Goal: Task Accomplishment & Management: Manage account settings

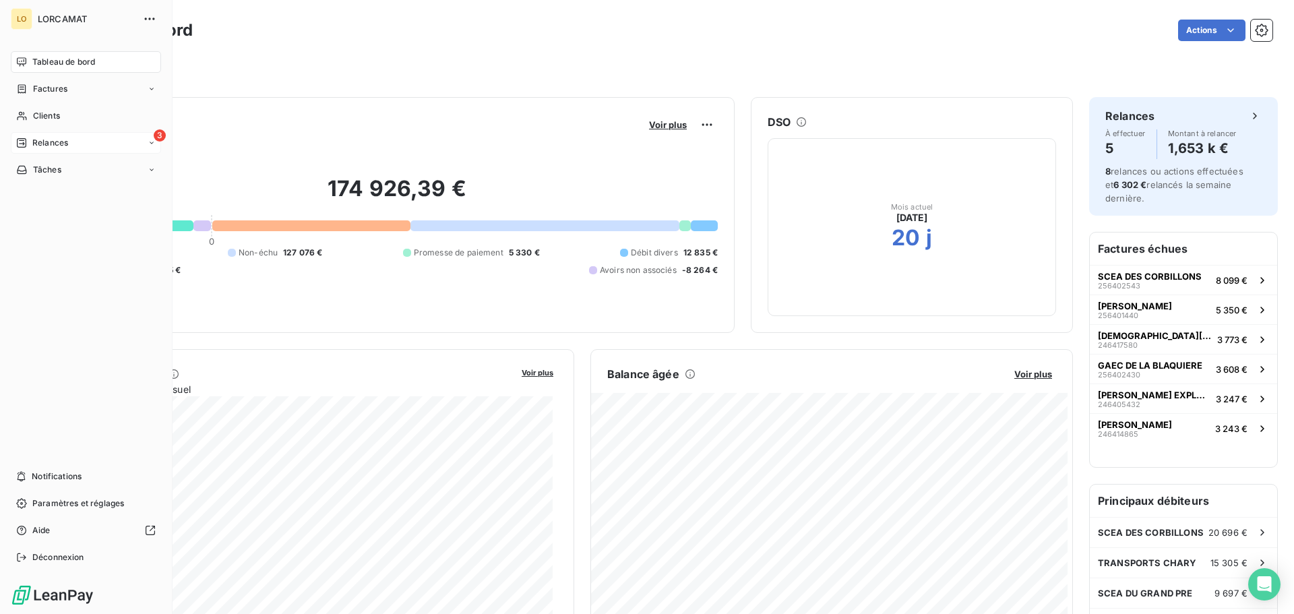
click at [16, 138] on div "3 Relances" at bounding box center [86, 143] width 150 height 22
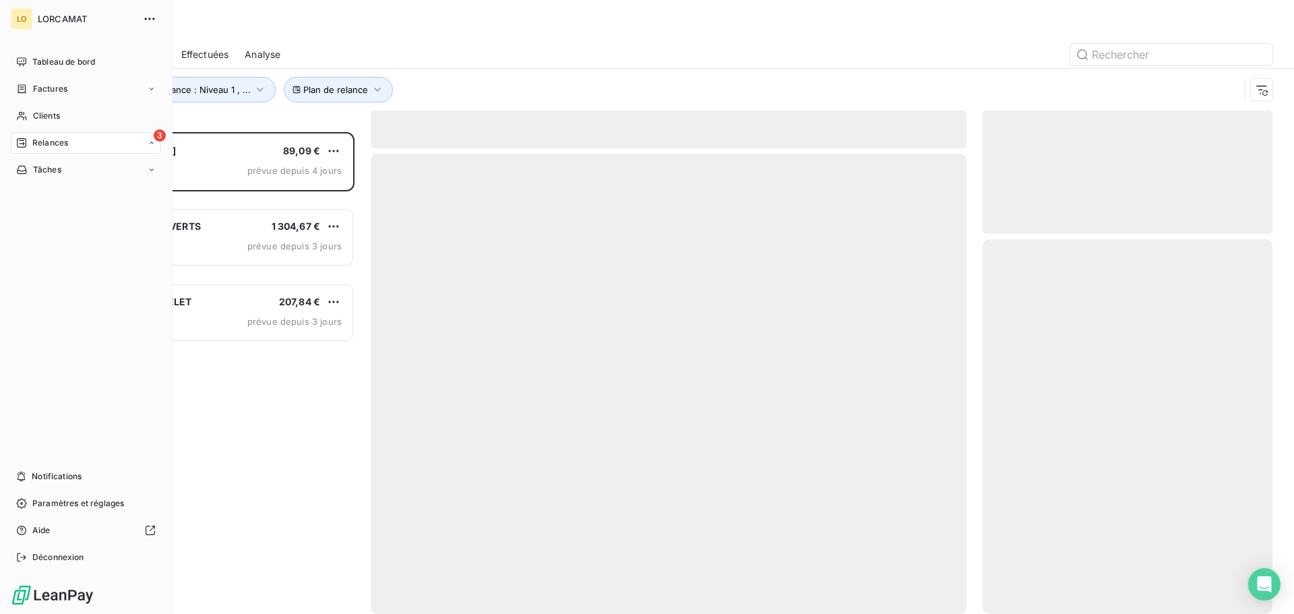
scroll to position [472, 280]
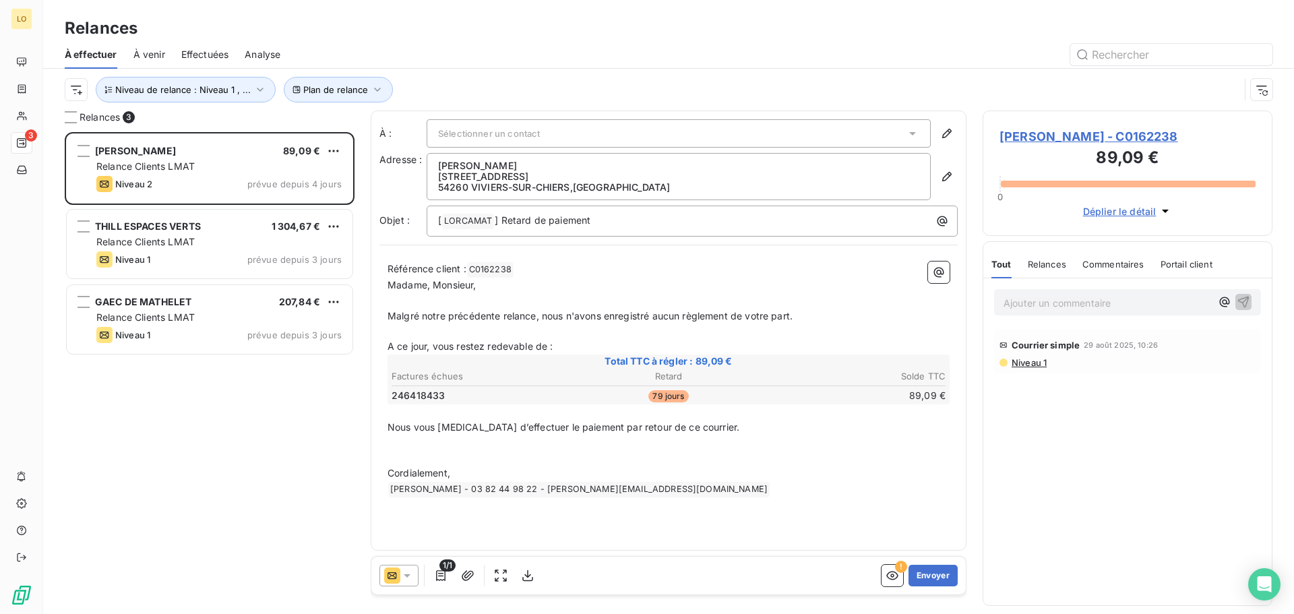
click at [281, 439] on div "[PERSON_NAME] 89,09 € Relance Clients LMAT Niveau 2 prévue depuis 4 jours THILL…" at bounding box center [210, 373] width 290 height 482
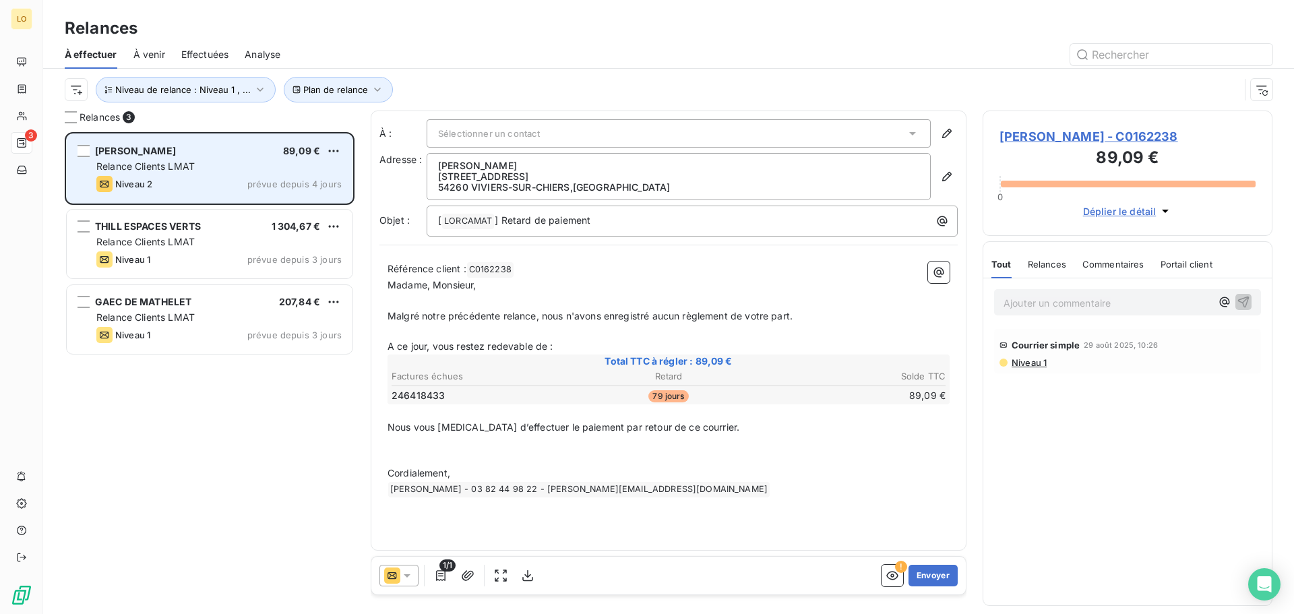
click at [245, 158] on div "[PERSON_NAME] 89,09 € Relance Clients LMAT Niveau 2 prévue depuis 4 jours" at bounding box center [210, 168] width 286 height 69
click at [334, 150] on html "LO 3 Relances À effectuer À venir Effectuées Analyse Plan de relance Niveau de …" at bounding box center [647, 307] width 1294 height 614
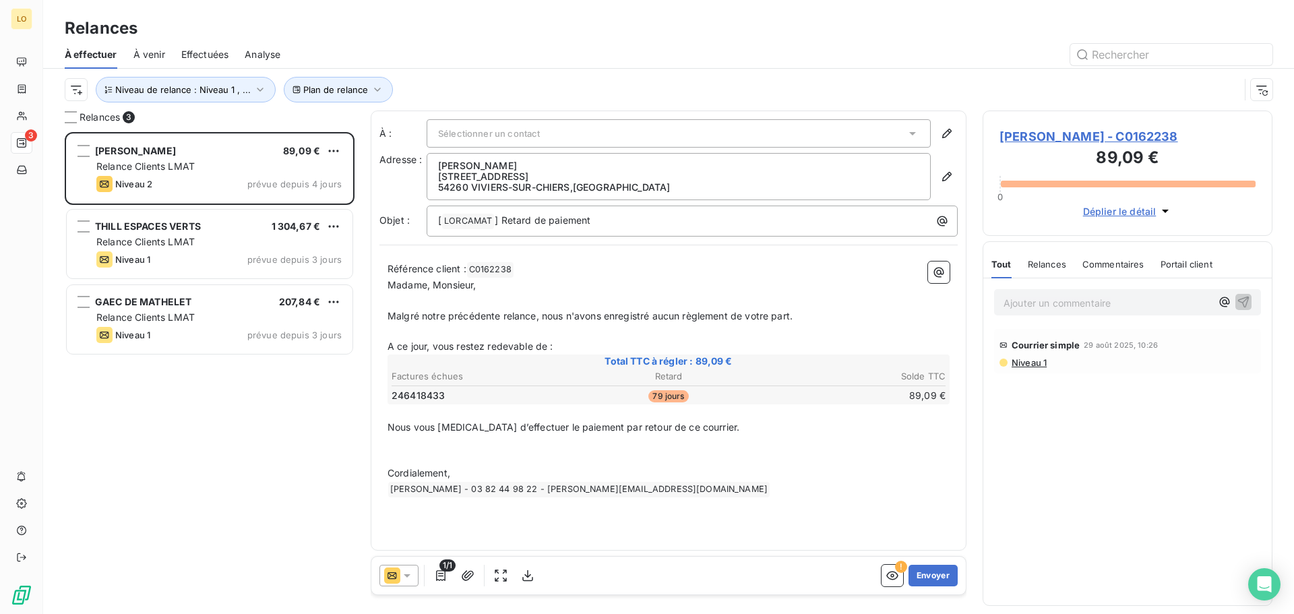
click at [235, 152] on html "LO 3 Relances À effectuer À venir Effectuées Analyse Plan de relance Niveau de …" at bounding box center [647, 307] width 1294 height 614
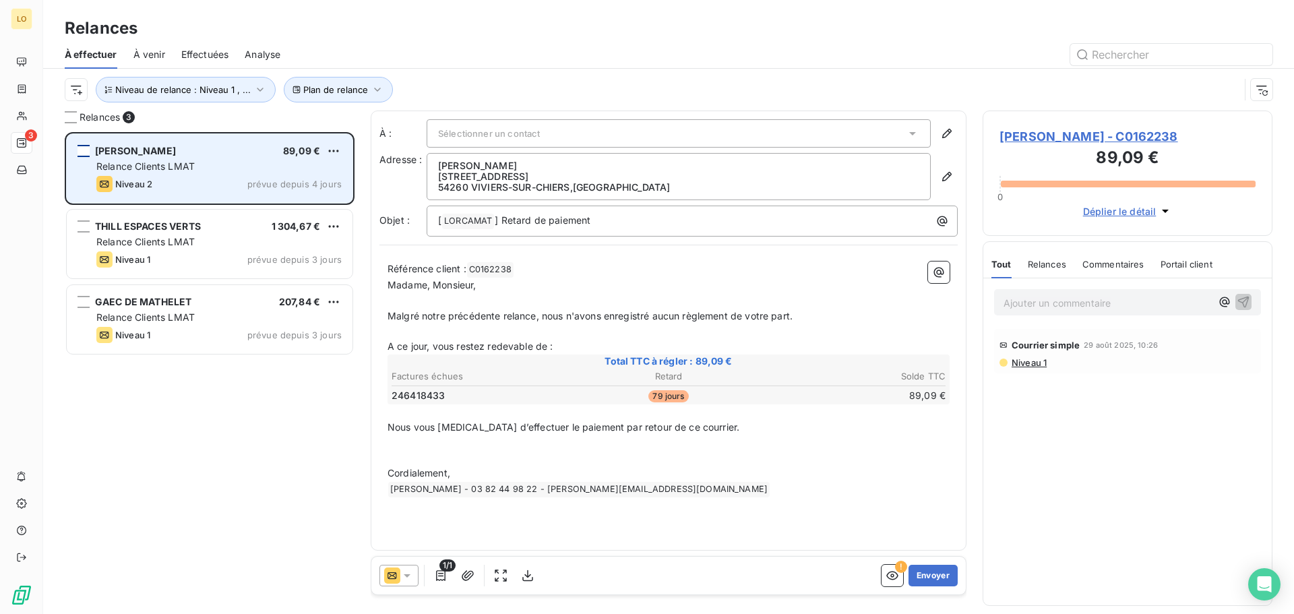
click at [80, 155] on div "grid" at bounding box center [84, 151] width 12 height 12
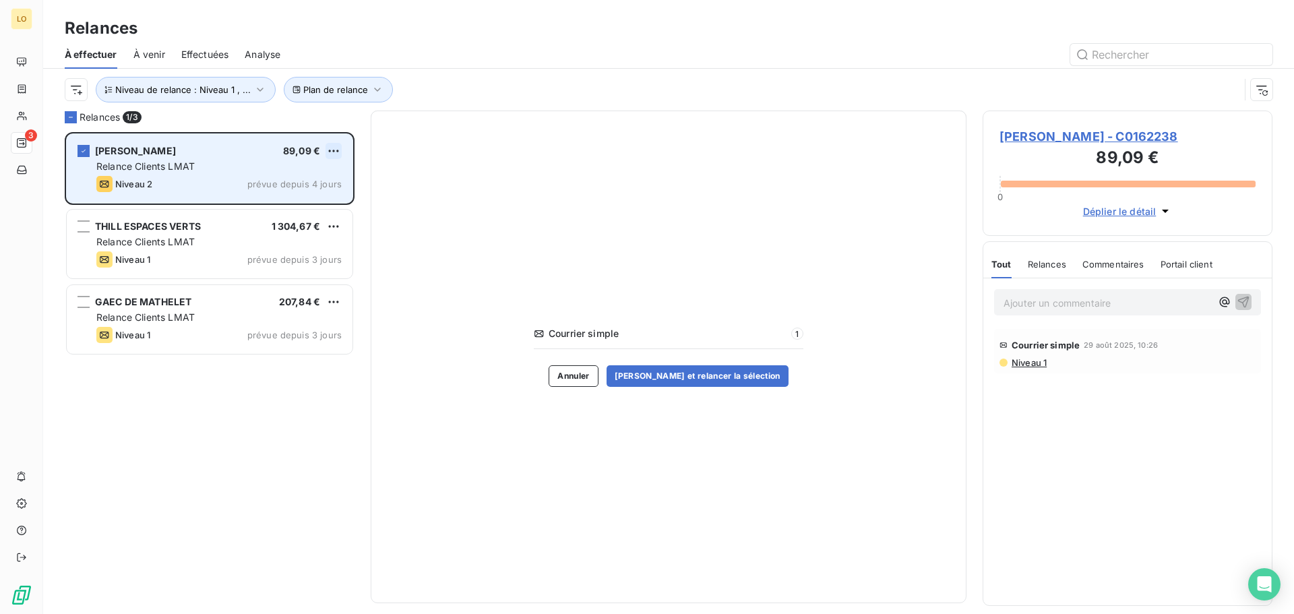
click at [330, 149] on html "LO 3 Relances À effectuer À venir Effectuées Analyse Plan de relance Niveau de …" at bounding box center [647, 307] width 1294 height 614
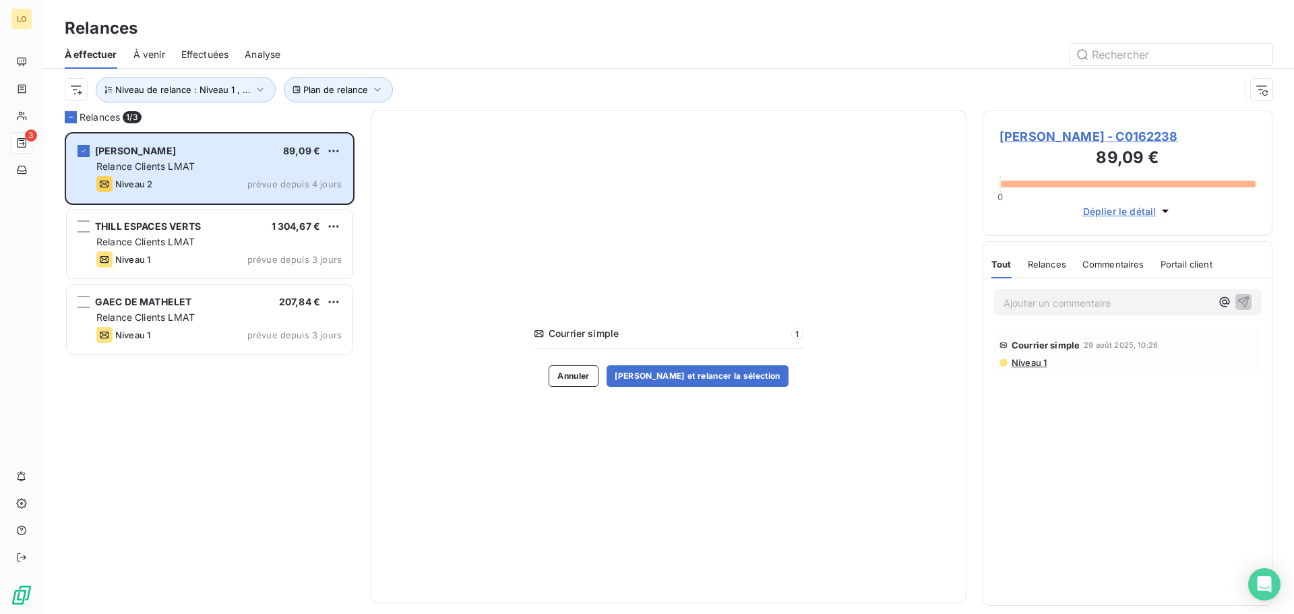
click at [275, 454] on html "LO 3 Relances À effectuer À venir Effectuées Analyse Plan de relance Niveau de …" at bounding box center [647, 307] width 1294 height 614
click at [401, 460] on div "Courrier simple 1 Annuler [PERSON_NAME] et relancer la sélection" at bounding box center [669, 357] width 596 height 493
click at [293, 449] on div "[PERSON_NAME] 89,09 € Relance Clients LMAT Niveau 2 prévue depuis 4 jours THILL…" at bounding box center [210, 373] width 290 height 482
drag, startPoint x: 297, startPoint y: 493, endPoint x: 296, endPoint y: 470, distance: 23.6
click at [297, 493] on div "[PERSON_NAME] 89,09 € Relance Clients LMAT Niveau 2 prévue depuis 4 jours THILL…" at bounding box center [210, 373] width 290 height 482
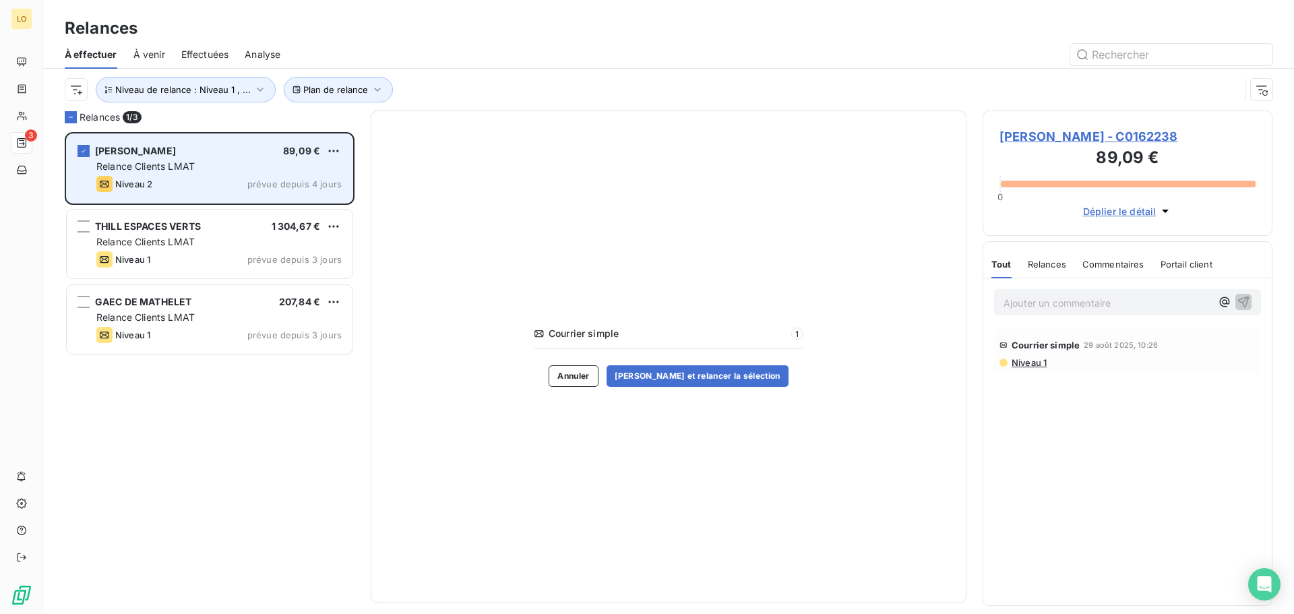
click at [218, 160] on div "Relance Clients LMAT" at bounding box center [218, 166] width 245 height 13
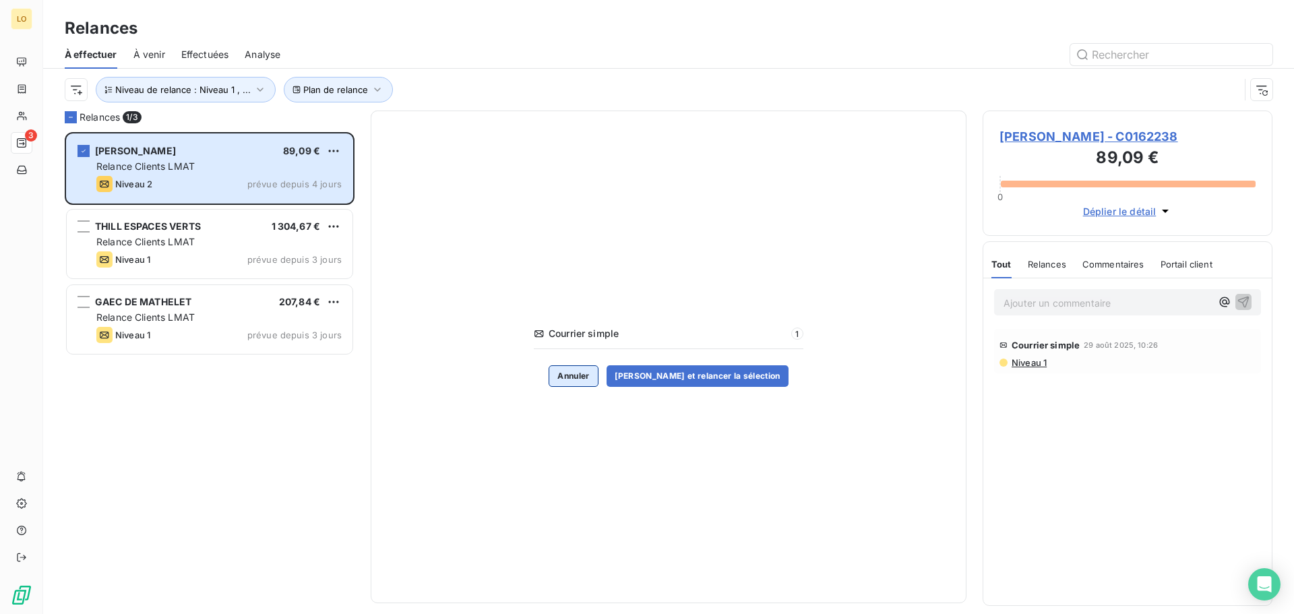
click at [575, 376] on button "Annuler" at bounding box center [573, 376] width 49 height 22
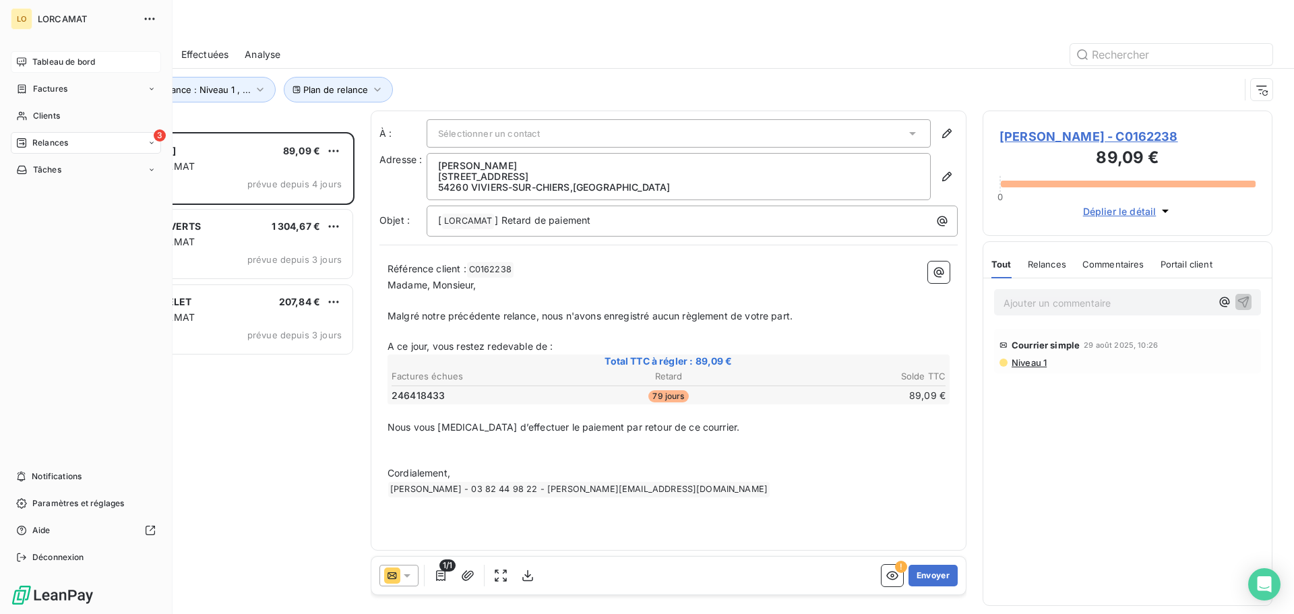
click at [63, 67] on span "Tableau de bord" at bounding box center [63, 62] width 63 height 12
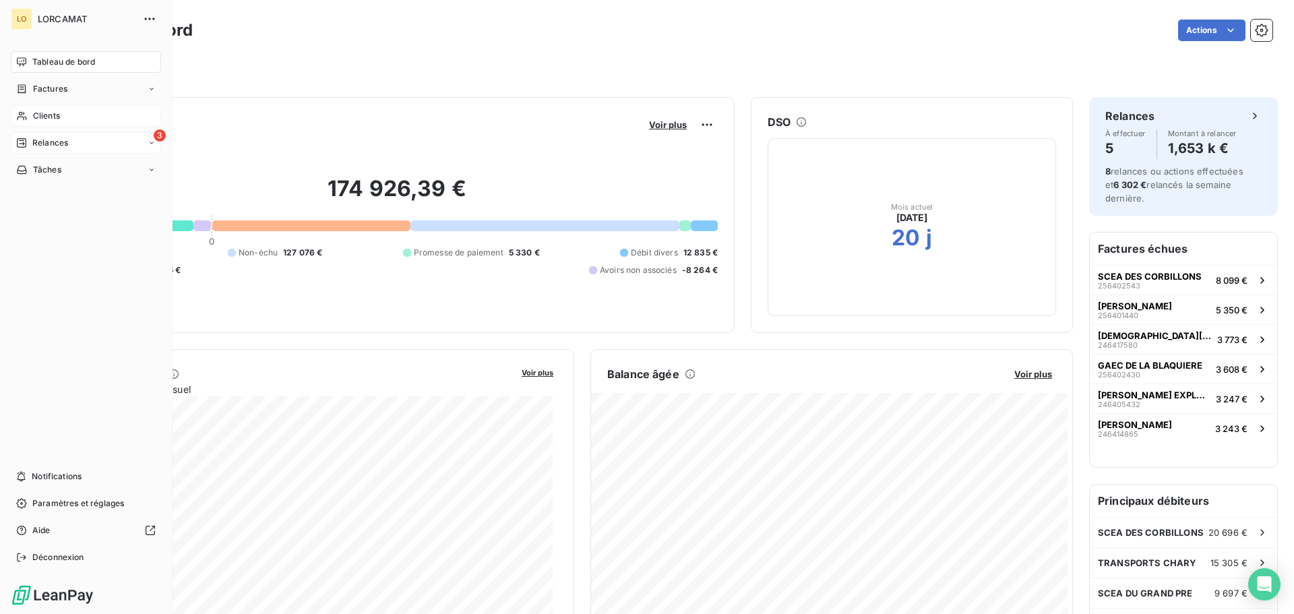
click at [73, 117] on div "Clients" at bounding box center [86, 116] width 150 height 22
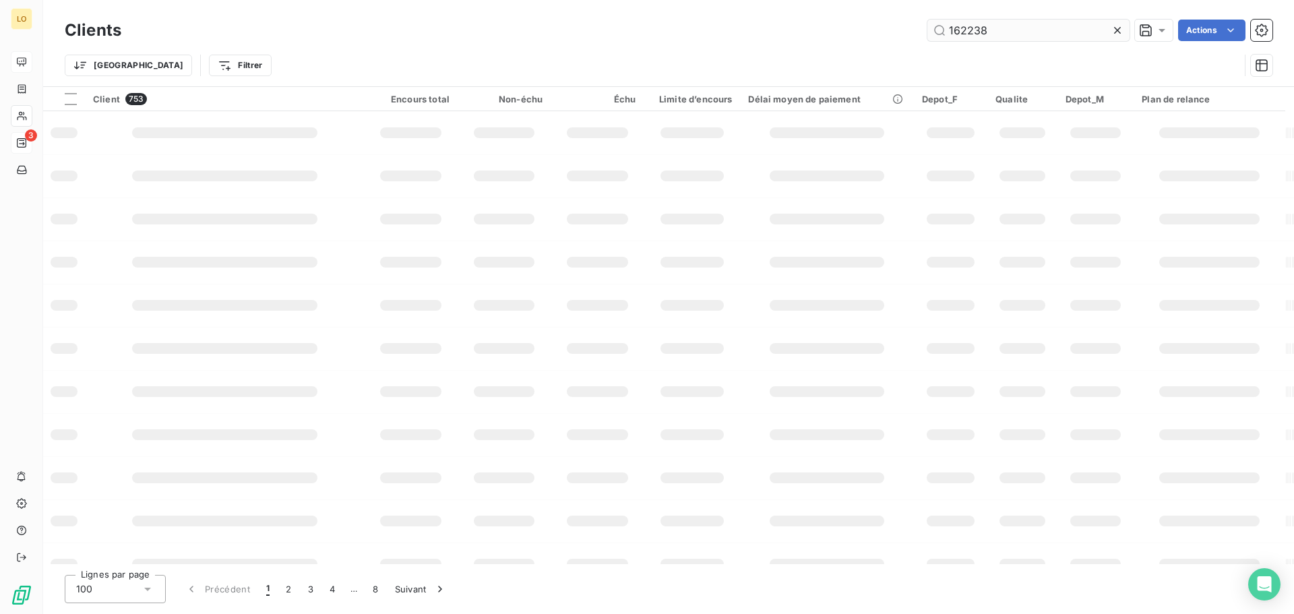
type input "162238"
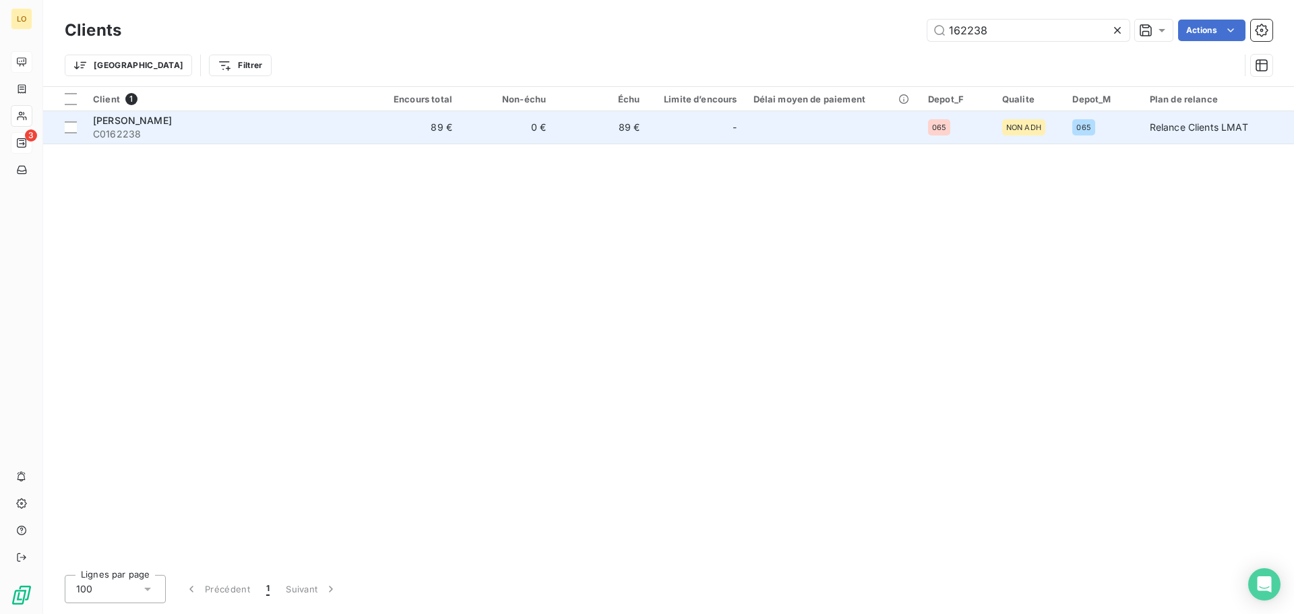
click at [172, 118] on span "[PERSON_NAME]" at bounding box center [132, 120] width 79 height 11
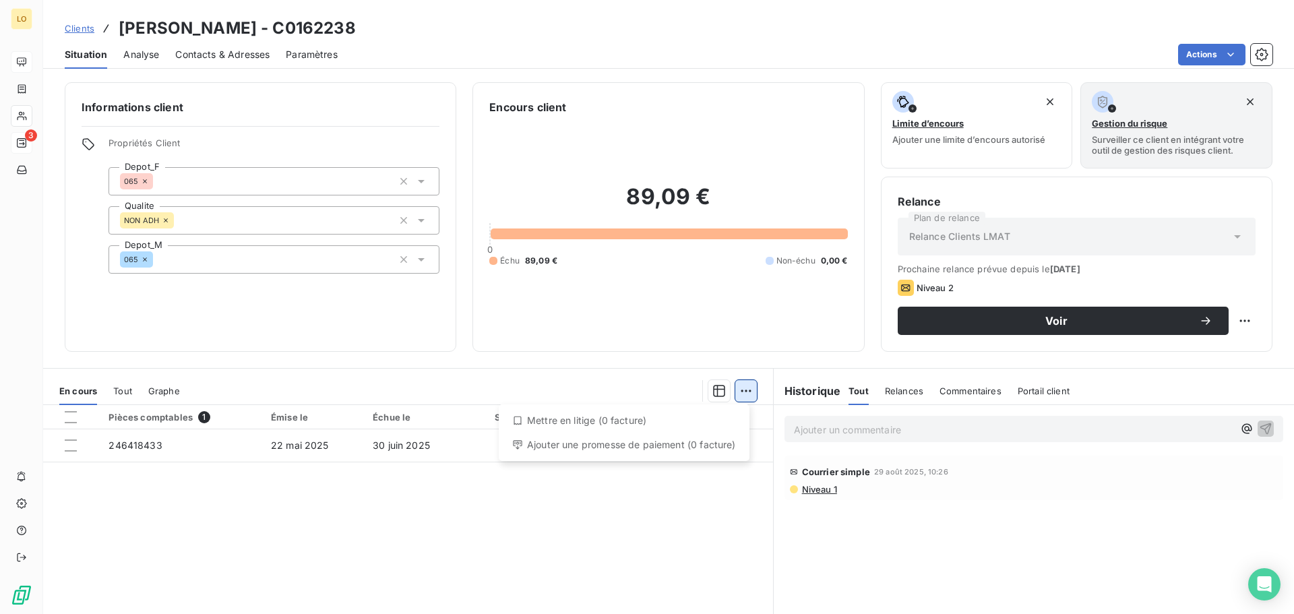
click at [745, 392] on html "LO 3 Clients [PERSON_NAME] - C0162238 Situation Analyse Contacts & Adresses Par…" at bounding box center [647, 307] width 1294 height 614
click at [548, 558] on html "LO 3 Clients [PERSON_NAME] - C0162238 Situation Analyse Contacts & Adresses Par…" at bounding box center [647, 307] width 1294 height 614
drag, startPoint x: 303, startPoint y: 520, endPoint x: 293, endPoint y: 518, distance: 9.5
click at [301, 518] on div "Pièces comptables 1 Émise le Échue le Solde dû Statut Délai Retard 246418433 [D…" at bounding box center [408, 535] width 730 height 260
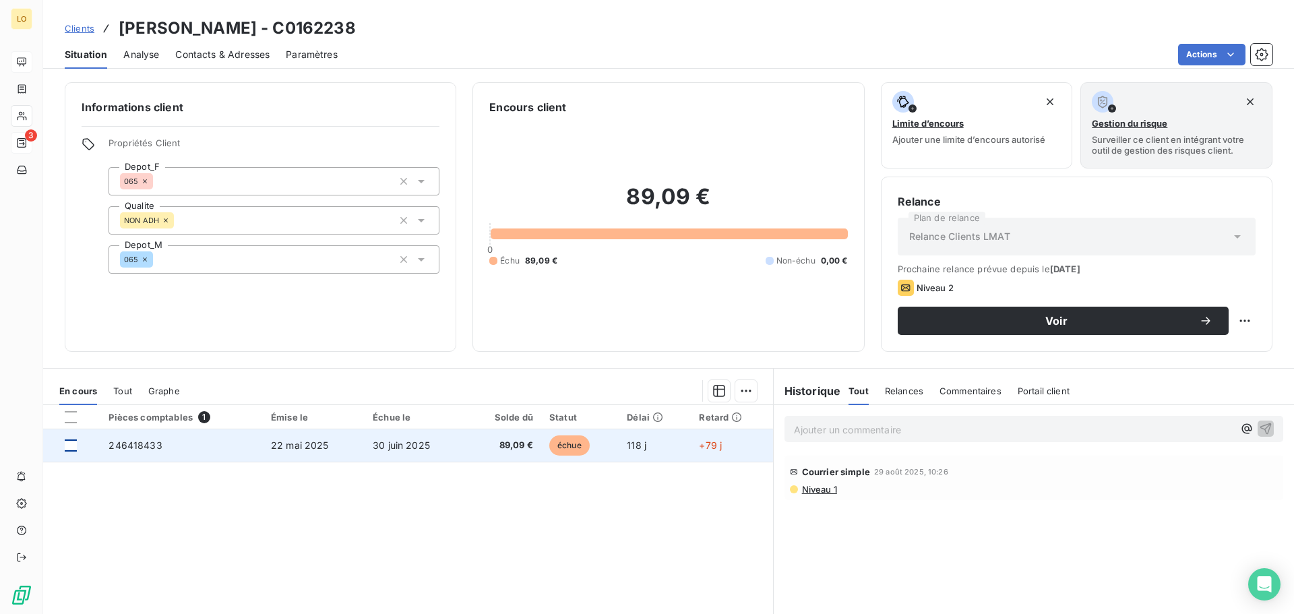
click at [66, 448] on div at bounding box center [71, 445] width 12 height 12
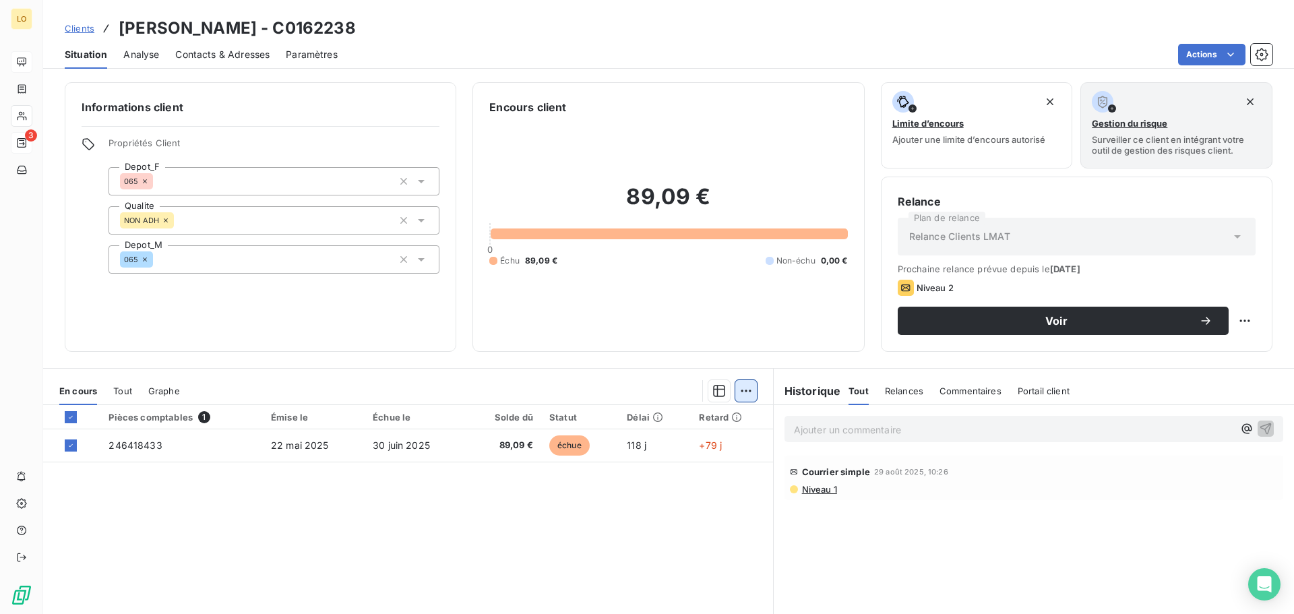
click at [742, 390] on html "LO 3 Clients [PERSON_NAME] - C0162238 Situation Analyse Contacts & Adresses Par…" at bounding box center [647, 307] width 1294 height 614
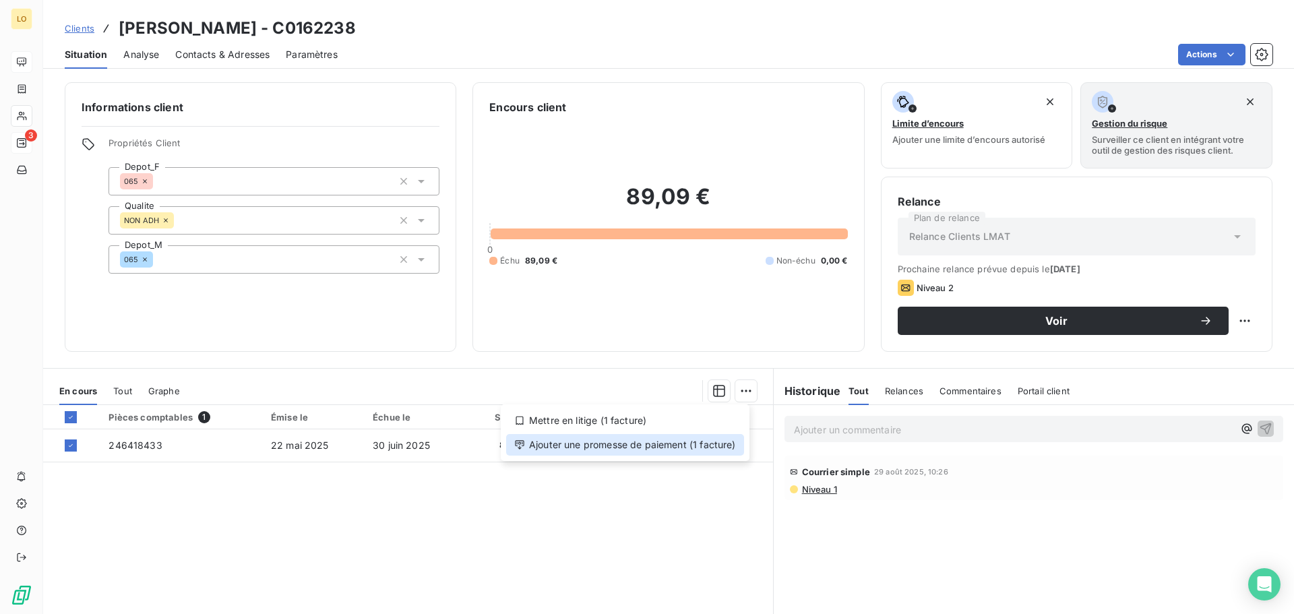
click at [604, 443] on div "Ajouter une promesse de paiement (1 facture)" at bounding box center [625, 445] width 238 height 22
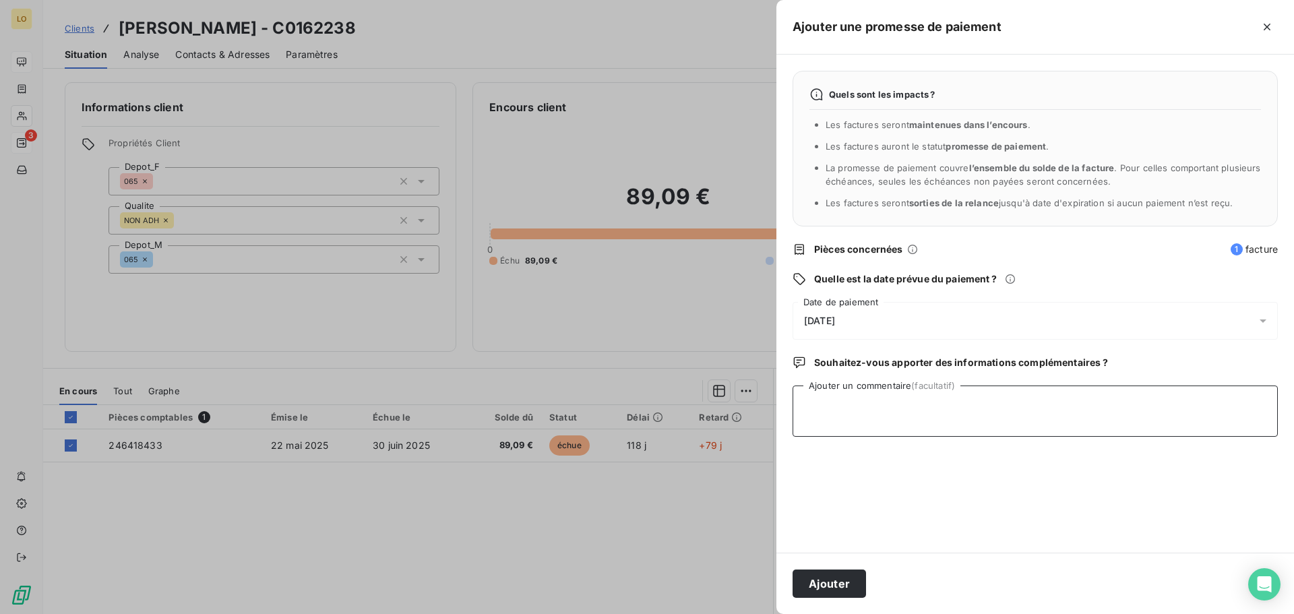
click at [818, 406] on textarea "Ajouter un commentaire (facultatif)" at bounding box center [1035, 411] width 485 height 51
click at [824, 400] on textarea "Ajouter un commentaire (facultatif)" at bounding box center [1035, 411] width 485 height 51
click at [831, 401] on textarea "Ajouter un commentaire (facultatif)" at bounding box center [1035, 411] width 485 height 51
drag, startPoint x: 856, startPoint y: 404, endPoint x: 785, endPoint y: 406, distance: 70.8
click at [785, 406] on div "Quels sont les impacts ? Les factures seront maintenues dans l’encours . Les fa…" at bounding box center [1036, 304] width 518 height 498
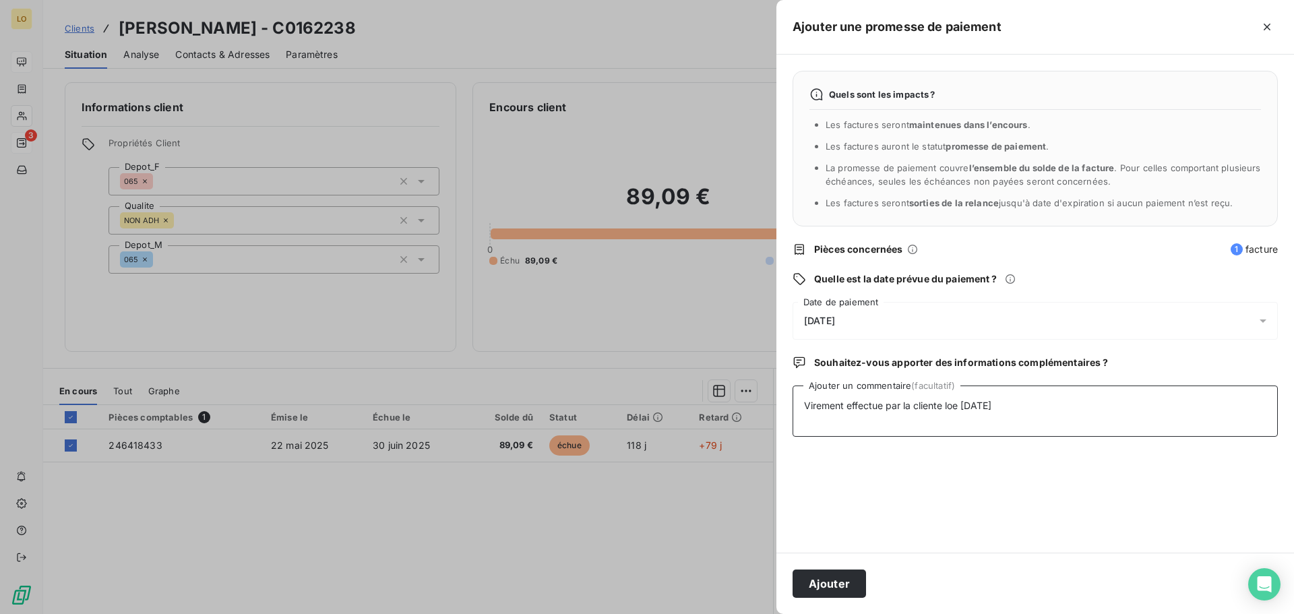
click at [954, 408] on textarea "Virement effectue par la cliente loe [DATE]" at bounding box center [1035, 411] width 485 height 51
drag, startPoint x: 978, startPoint y: 408, endPoint x: 986, endPoint y: 412, distance: 9.0
click at [980, 409] on textarea "Virement effectue par la cliente le [DATE]" at bounding box center [1035, 411] width 485 height 51
click at [1040, 408] on textarea "Virement effectue par la cliente le [DATE]" at bounding box center [1035, 411] width 485 height 51
type textarea "Virement effectue par la cliente le [DATE] [PERSON_NAME] le 17/09"
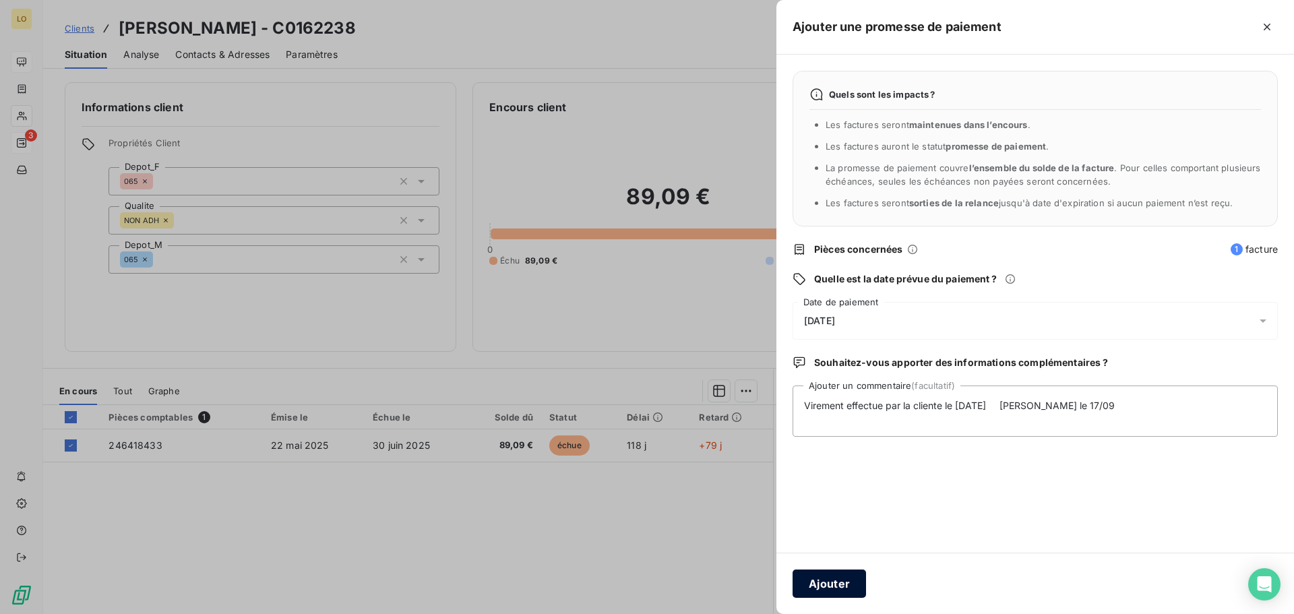
click at [844, 582] on button "Ajouter" at bounding box center [829, 584] width 73 height 28
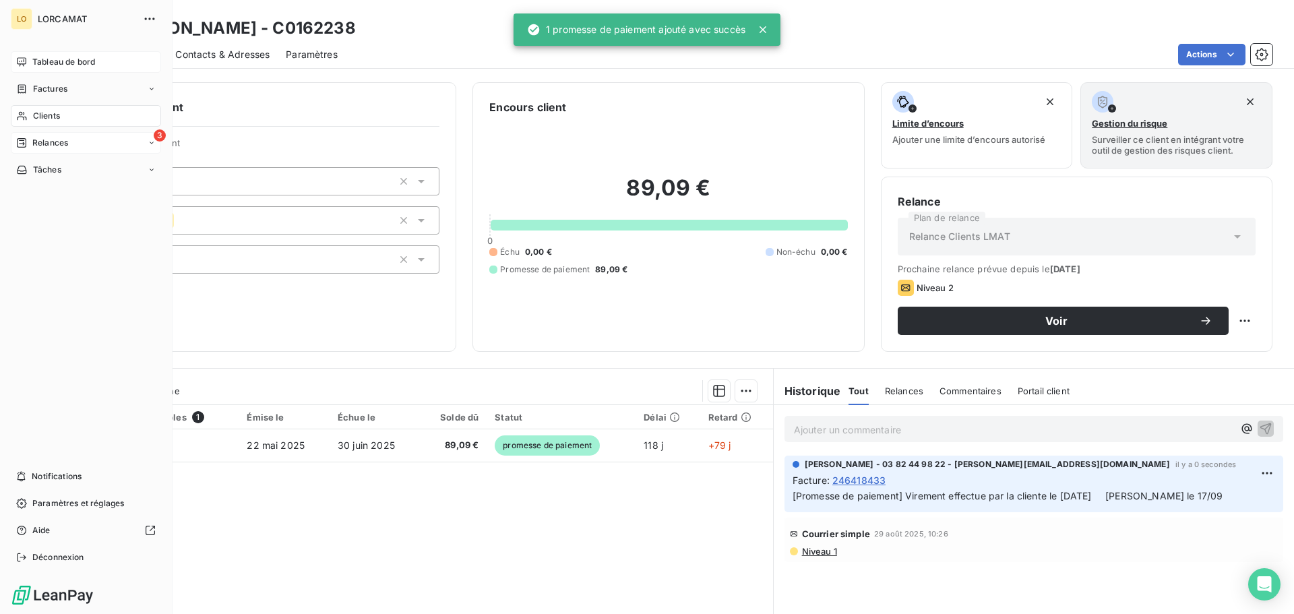
click at [56, 144] on span "Relances" at bounding box center [50, 143] width 36 height 12
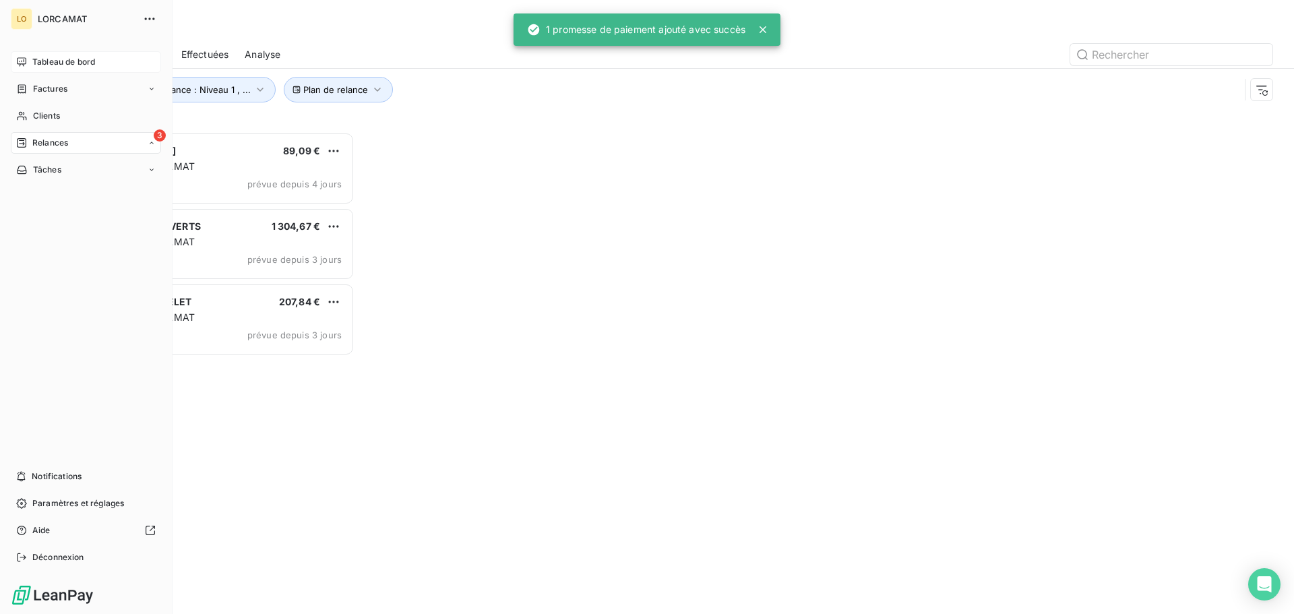
scroll to position [472, 280]
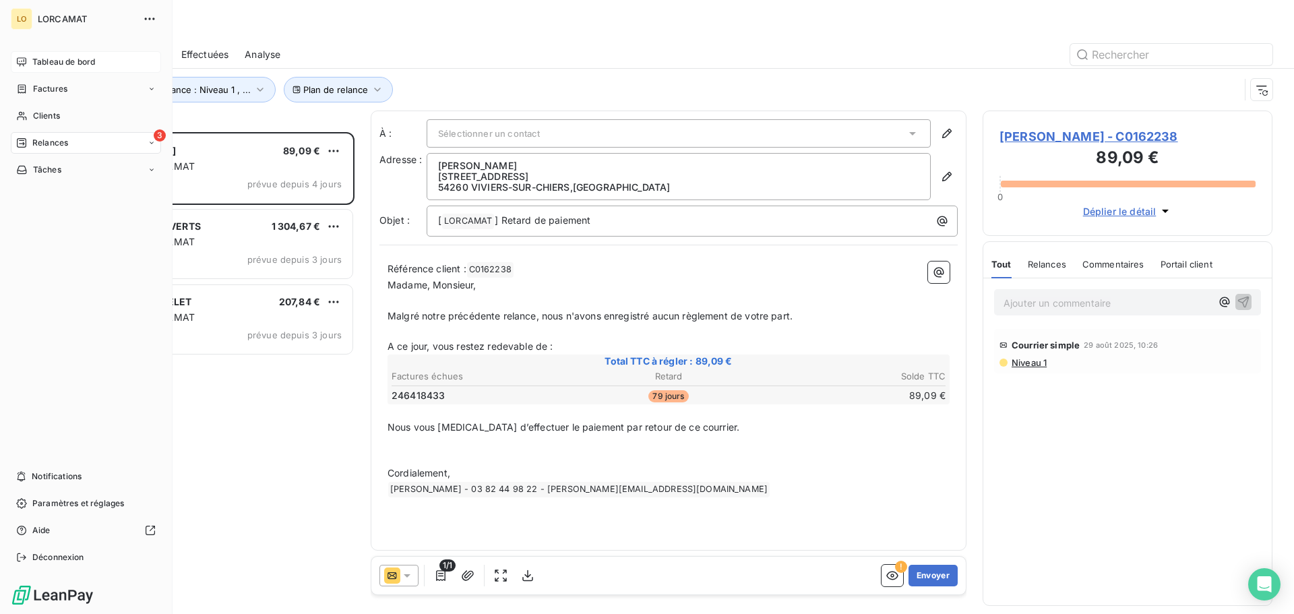
click at [59, 140] on span "Relances" at bounding box center [50, 143] width 36 height 12
click at [60, 152] on div "3 Relances" at bounding box center [86, 143] width 150 height 22
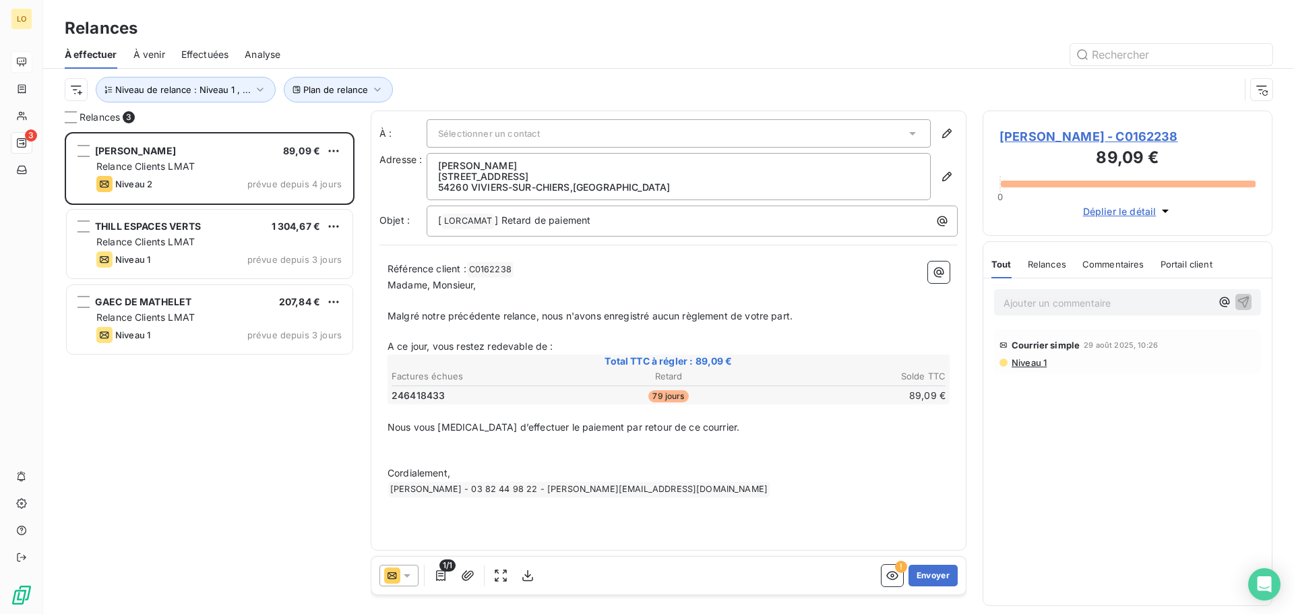
click at [224, 448] on div "[PERSON_NAME] 89,09 € Relance Clients LMAT Niveau 2 prévue depuis 4 jours THILL…" at bounding box center [210, 373] width 290 height 482
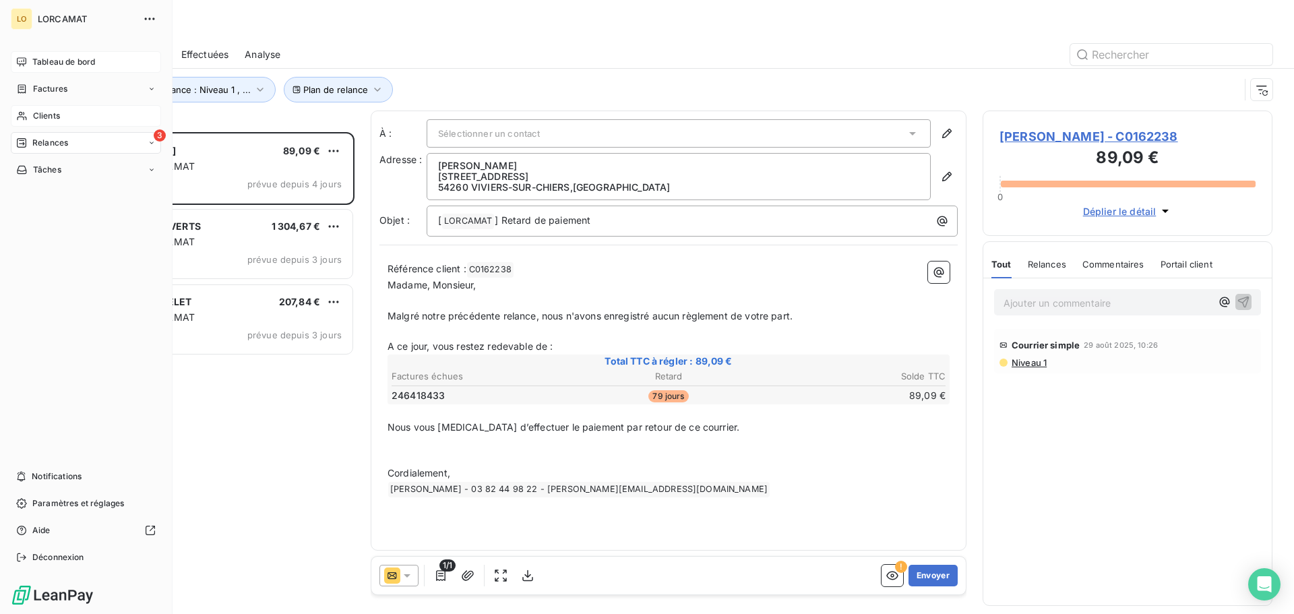
click at [50, 114] on span "Clients" at bounding box center [46, 116] width 27 height 12
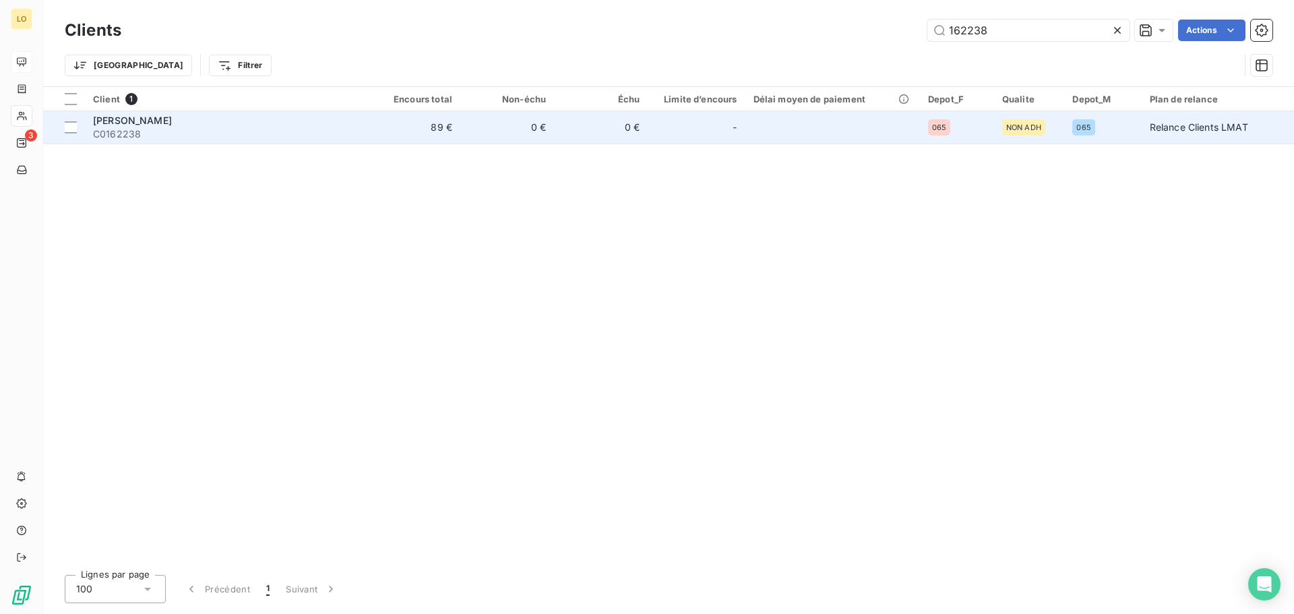
click at [292, 135] on span "C0162238" at bounding box center [226, 133] width 266 height 13
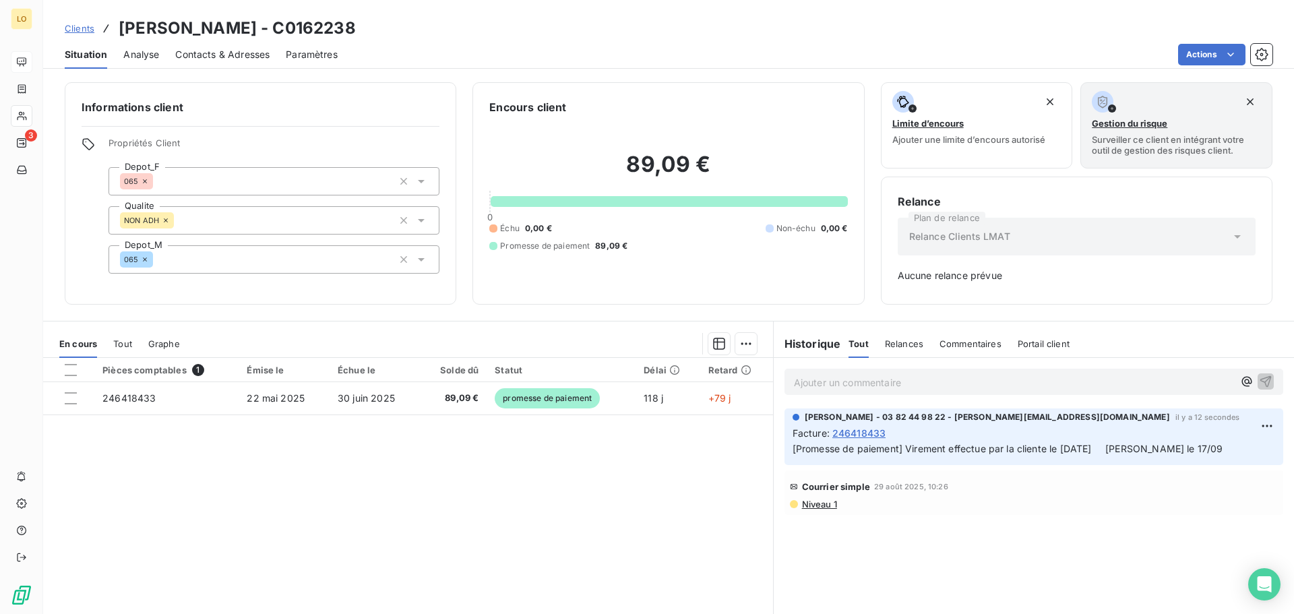
click at [535, 524] on div "Pièces comptables 1 Émise le Échue le Solde dû Statut Délai Retard 246418433 [D…" at bounding box center [408, 488] width 730 height 260
click at [750, 344] on div "En cours Tout Graphe" at bounding box center [408, 344] width 730 height 28
click at [742, 348] on html "LO 3 Clients [PERSON_NAME] - C0162238 Situation Analyse Contacts & Adresses Par…" at bounding box center [647, 307] width 1294 height 614
click at [605, 459] on html "LO 3 Clients [PERSON_NAME] - C0162238 Situation Analyse Contacts & Adresses Par…" at bounding box center [647, 307] width 1294 height 614
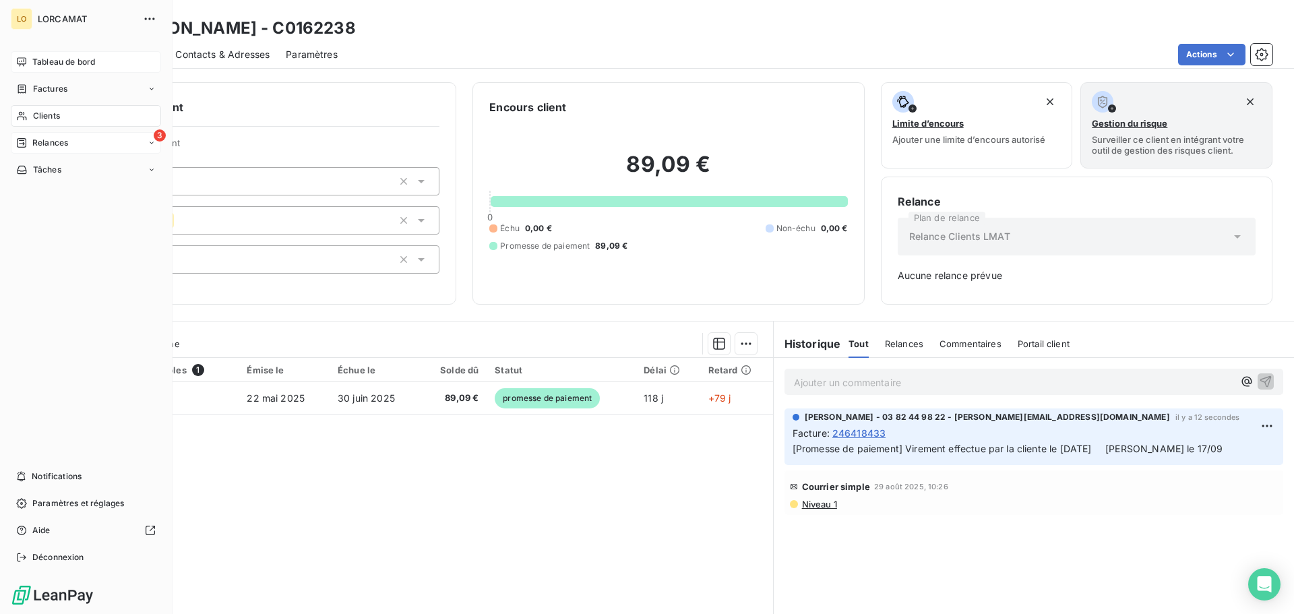
click at [34, 142] on span "Relances" at bounding box center [50, 143] width 36 height 12
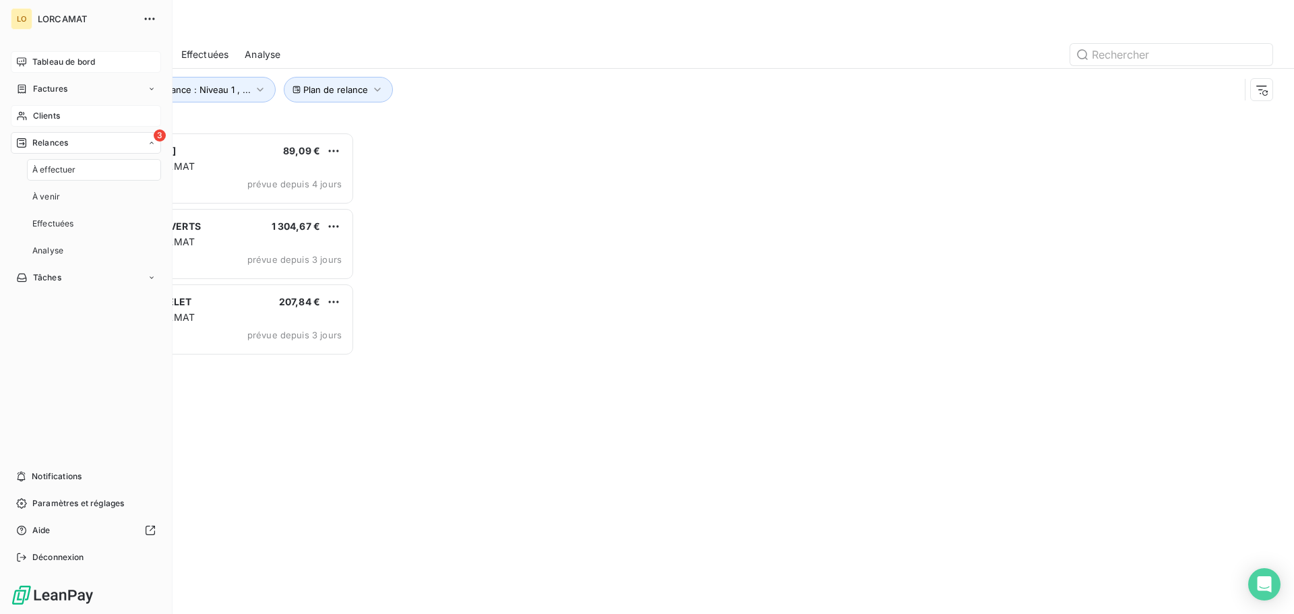
scroll to position [472, 280]
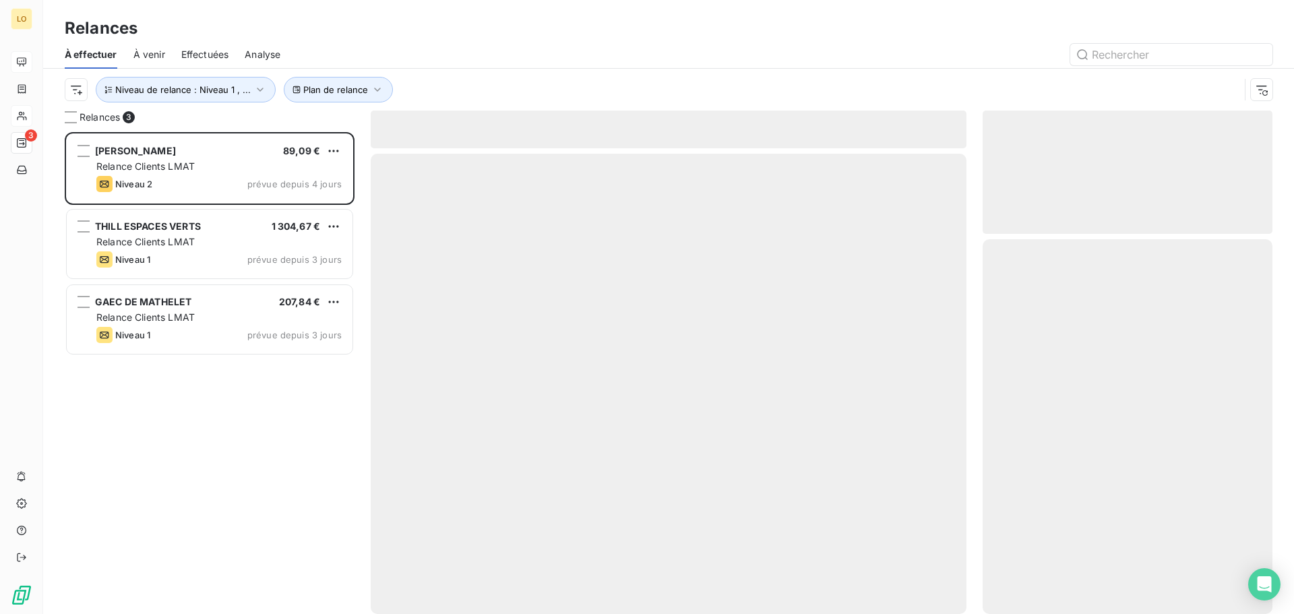
click at [239, 448] on div "[PERSON_NAME] 89,09 € Relance Clients LMAT Niveau 2 prévue depuis 4 jours THILL…" at bounding box center [210, 373] width 290 height 482
